Goal: Task Accomplishment & Management: Manage account settings

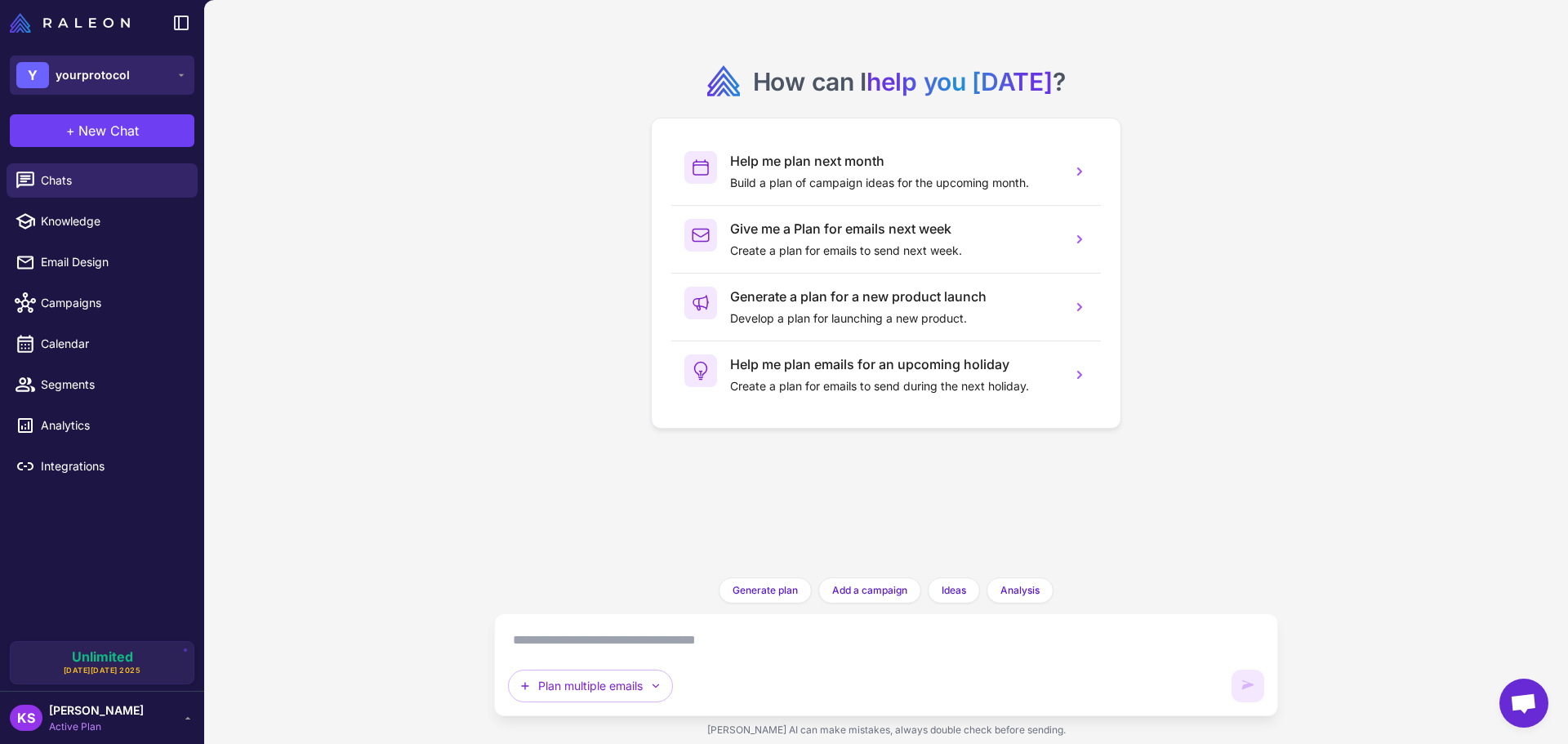
click at [134, 70] on button "Y yourprotocol" at bounding box center [102, 75] width 184 height 39
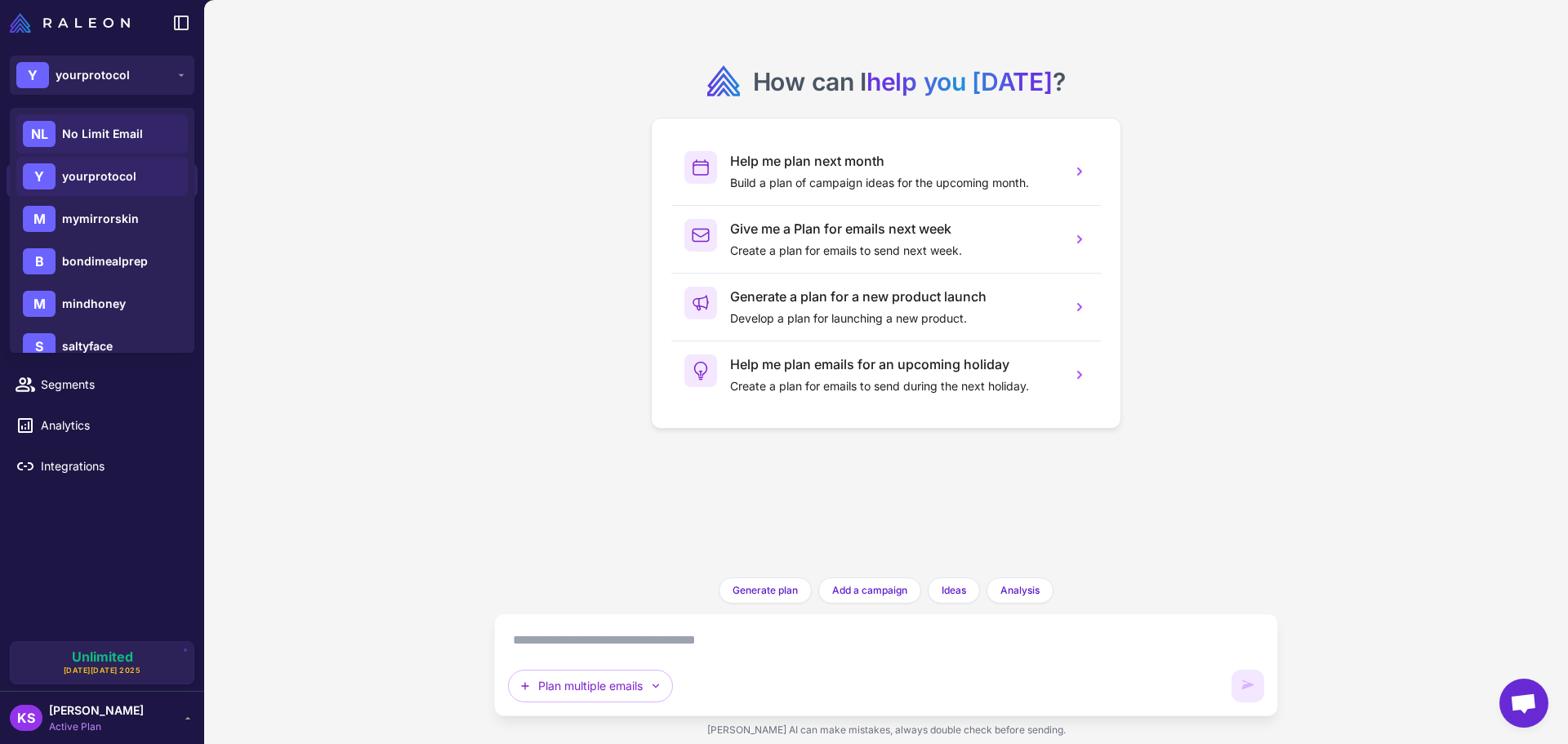
click at [122, 132] on span "No Limit Email" at bounding box center [102, 134] width 81 height 18
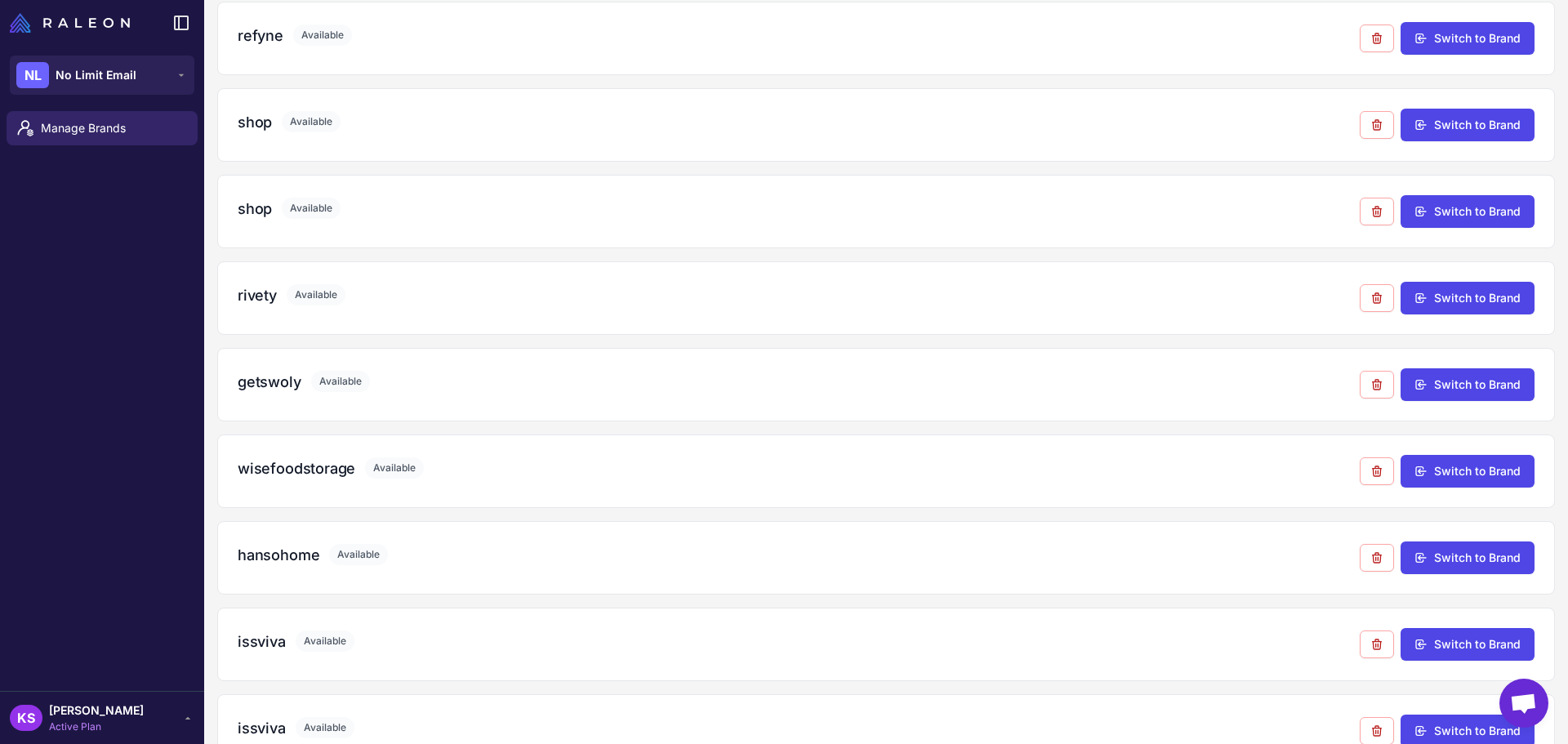
scroll to position [1184, 0]
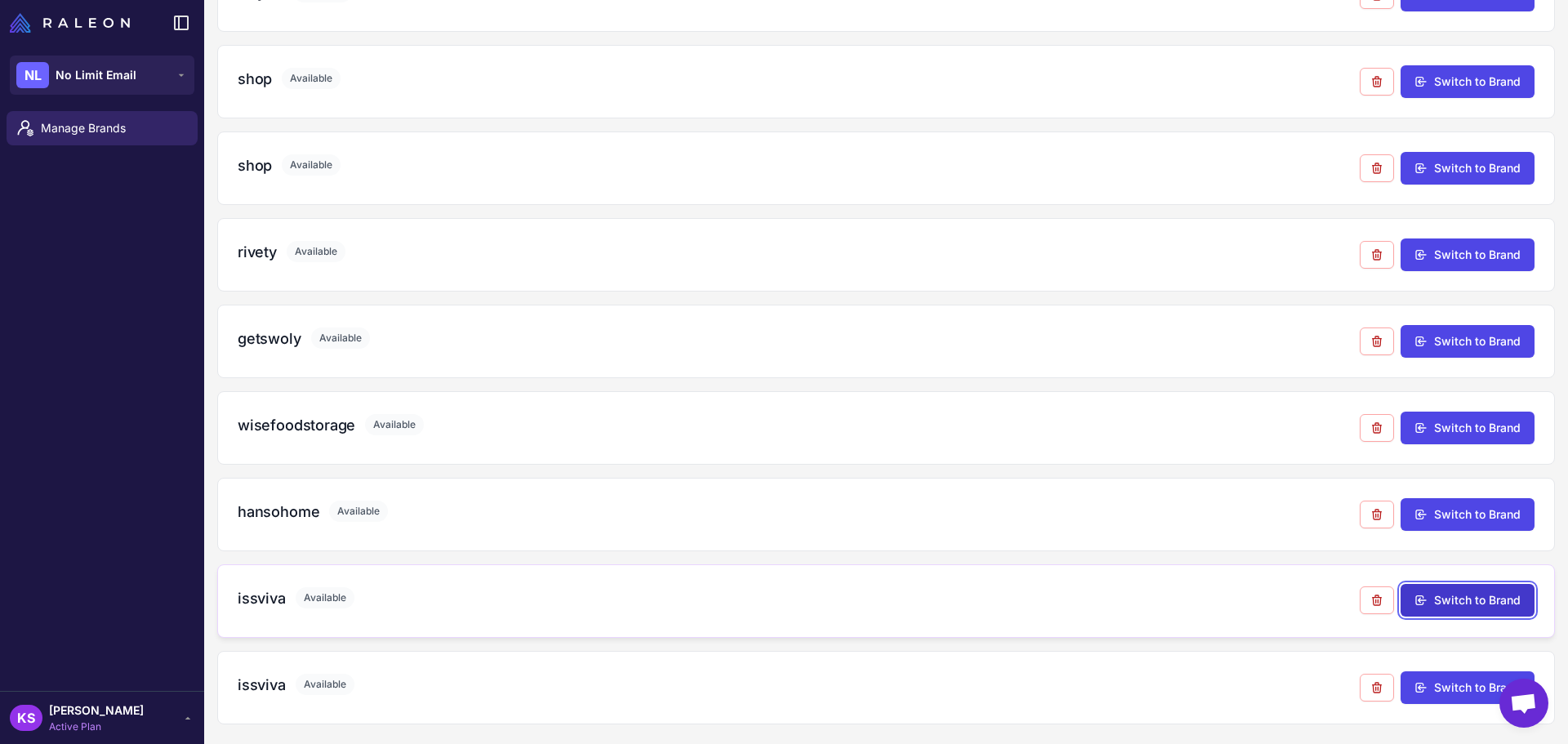
click at [1414, 592] on button "Switch to Brand" at bounding box center [1468, 600] width 134 height 33
